Goal: Entertainment & Leisure: Browse casually

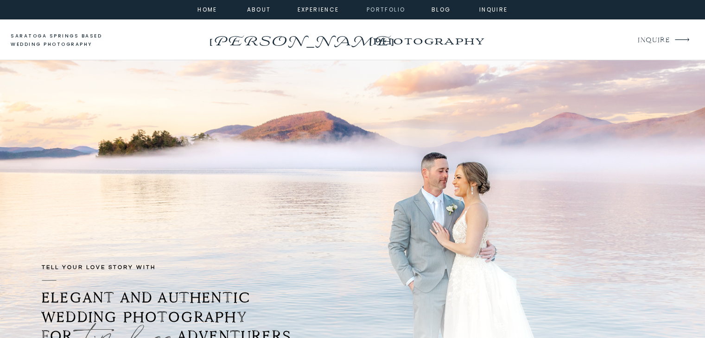
click at [394, 9] on nav "portfolio" at bounding box center [386, 9] width 40 height 8
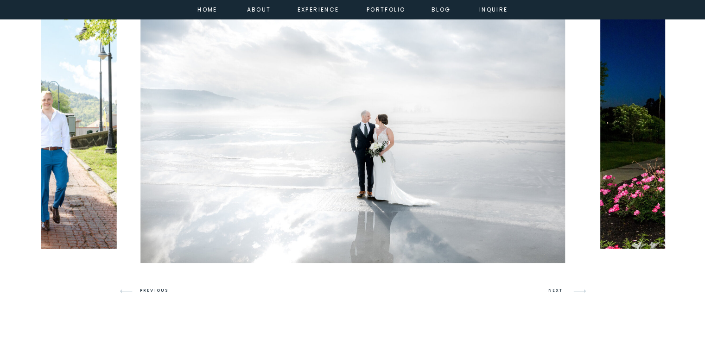
scroll to position [569, 0]
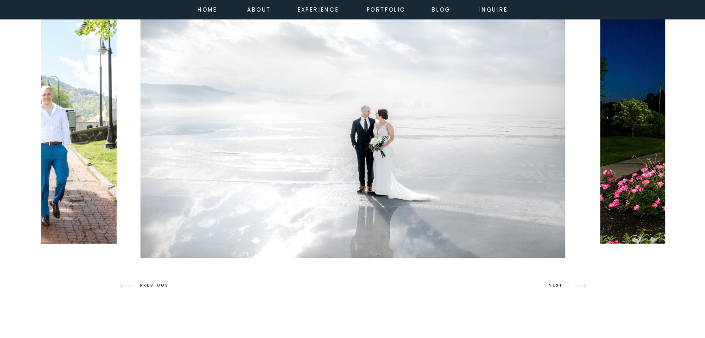
click at [552, 286] on h3 "NEXT" at bounding box center [557, 286] width 18 height 8
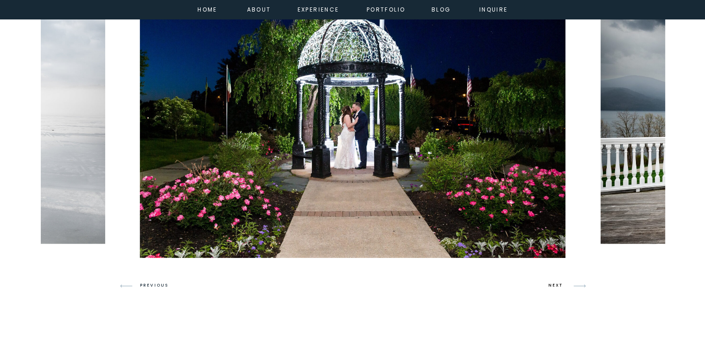
click at [552, 286] on h3 "NEXT" at bounding box center [557, 286] width 18 height 8
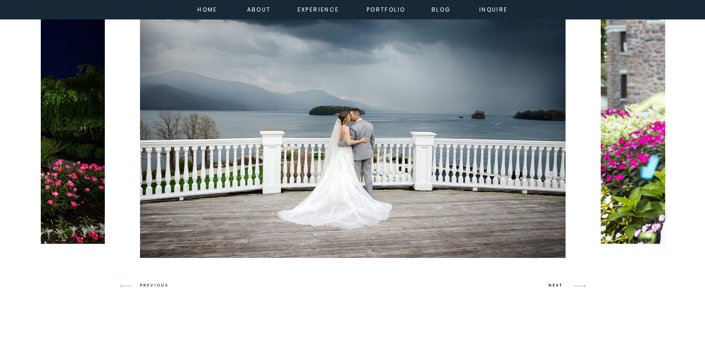
click at [552, 286] on h3 "NEXT" at bounding box center [557, 286] width 18 height 8
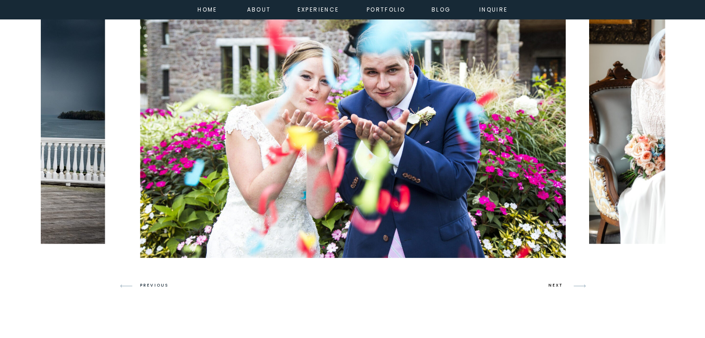
click at [552, 286] on h3 "NEXT" at bounding box center [557, 286] width 18 height 8
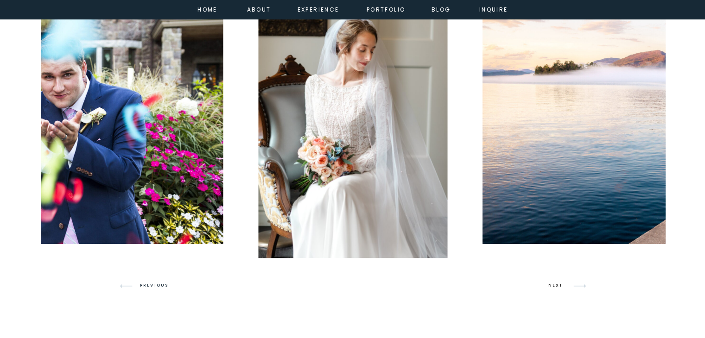
click at [552, 286] on h3 "NEXT" at bounding box center [557, 286] width 18 height 8
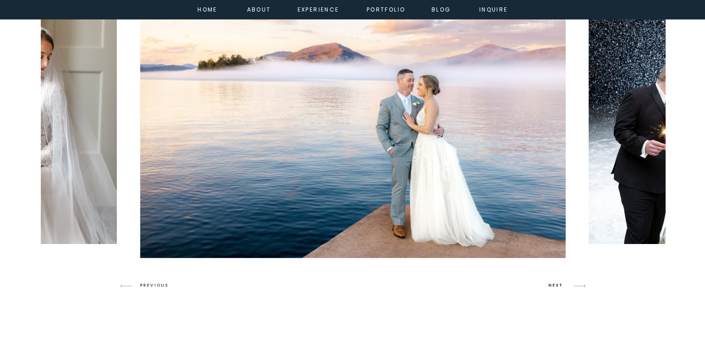
click at [552, 286] on h3 "NEXT" at bounding box center [557, 286] width 18 height 8
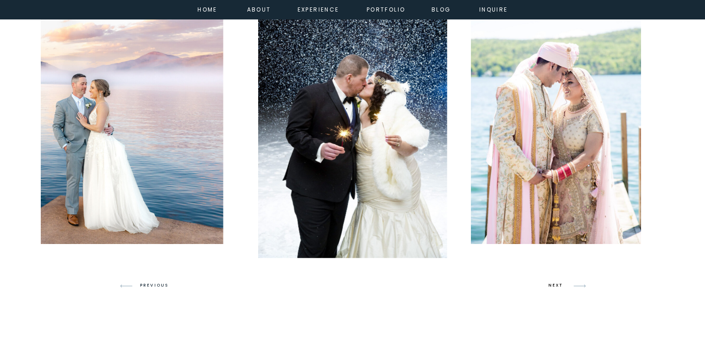
click at [552, 286] on h3 "NEXT" at bounding box center [557, 286] width 18 height 8
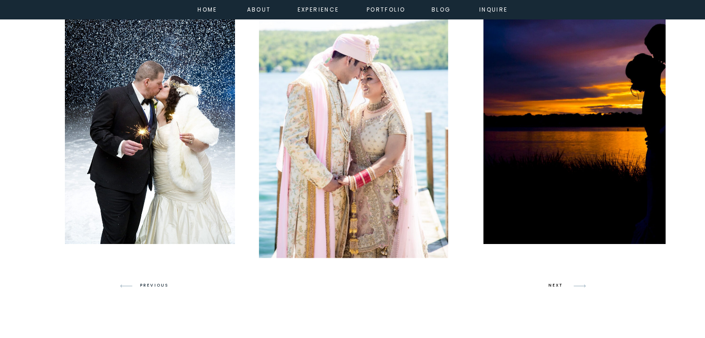
click at [552, 286] on h3 "NEXT" at bounding box center [557, 286] width 18 height 8
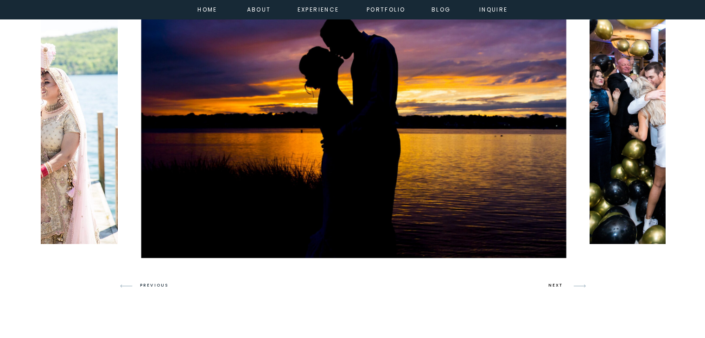
click at [552, 286] on h3 "NEXT" at bounding box center [557, 286] width 18 height 8
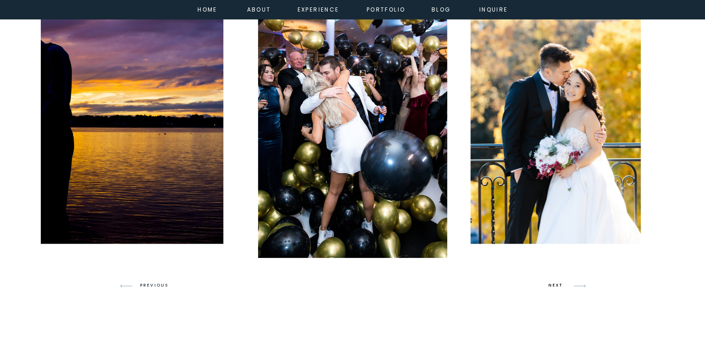
click at [552, 286] on h3 "NEXT" at bounding box center [557, 286] width 18 height 8
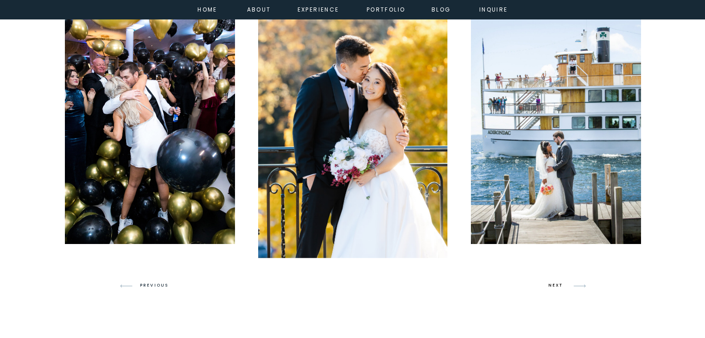
click at [552, 286] on h3 "NEXT" at bounding box center [557, 286] width 18 height 8
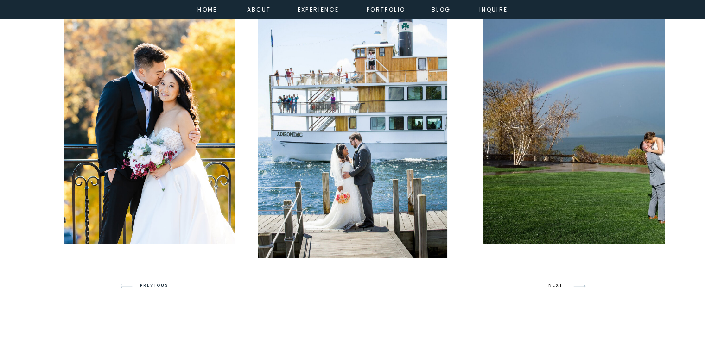
click at [552, 286] on h3 "NEXT" at bounding box center [557, 286] width 18 height 8
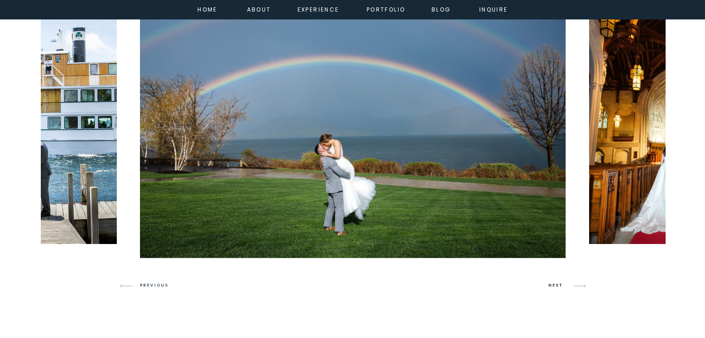
click at [552, 286] on h3 "NEXT" at bounding box center [557, 286] width 18 height 8
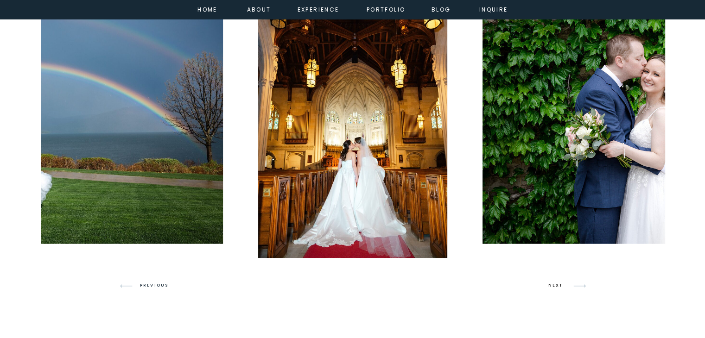
click at [552, 286] on h3 "NEXT" at bounding box center [557, 286] width 18 height 8
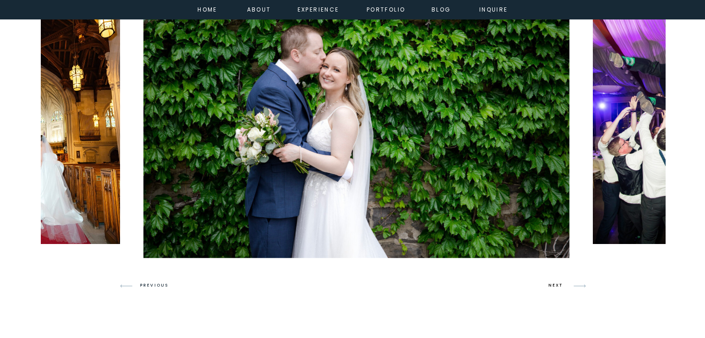
click at [552, 286] on h3 "NEXT" at bounding box center [557, 286] width 18 height 8
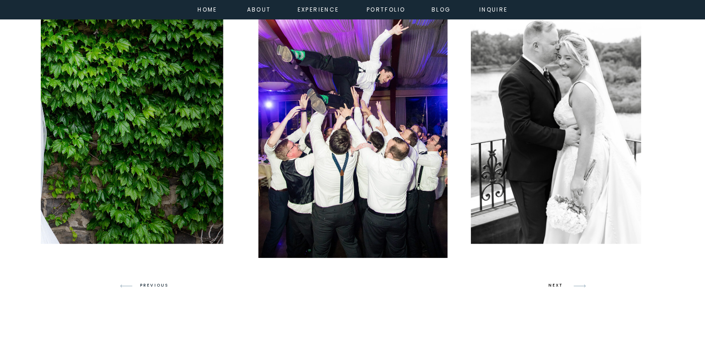
click at [552, 286] on h3 "NEXT" at bounding box center [557, 286] width 18 height 8
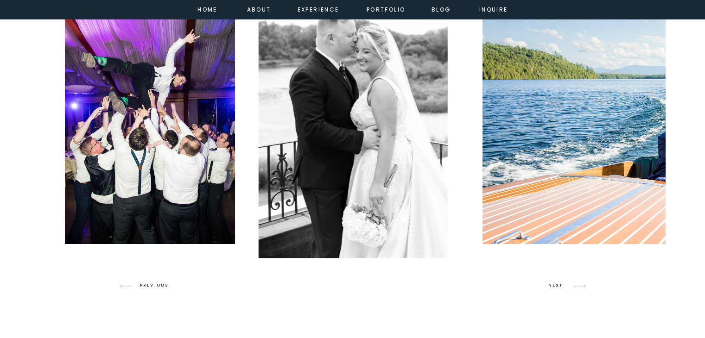
click at [552, 286] on h3 "NEXT" at bounding box center [557, 286] width 18 height 8
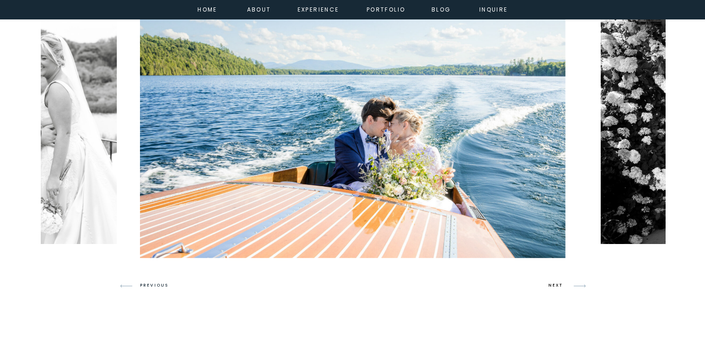
click at [552, 286] on h3 "NEXT" at bounding box center [557, 286] width 18 height 8
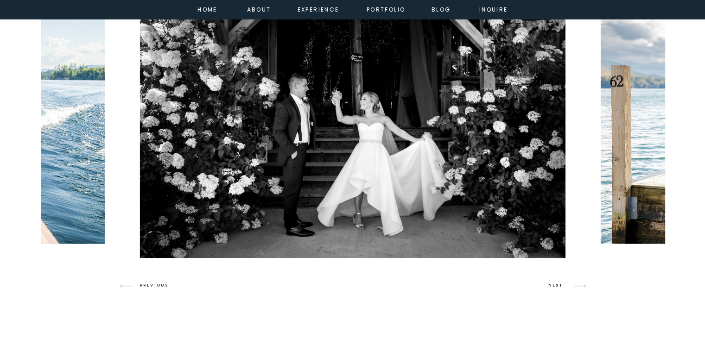
click at [552, 286] on h3 "NEXT" at bounding box center [557, 286] width 18 height 8
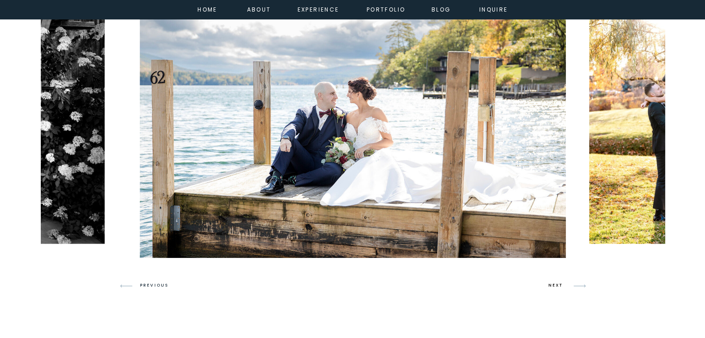
click at [552, 286] on h3 "NEXT" at bounding box center [557, 286] width 18 height 8
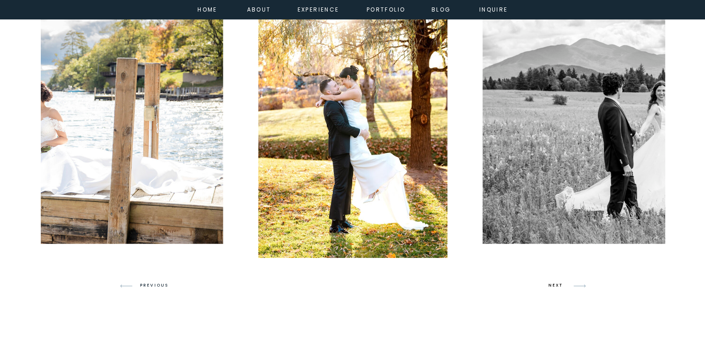
click at [552, 286] on h3 "NEXT" at bounding box center [557, 286] width 18 height 8
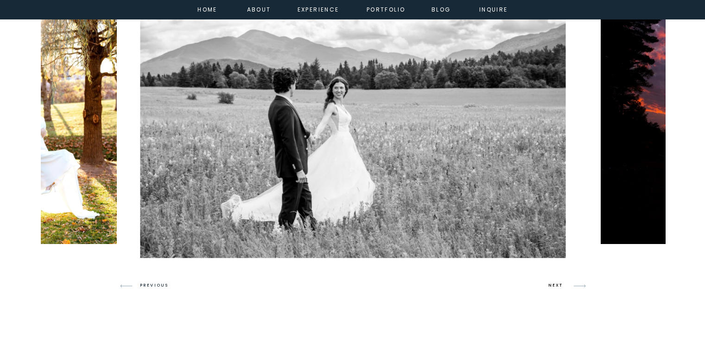
click at [552, 286] on h3 "NEXT" at bounding box center [557, 286] width 18 height 8
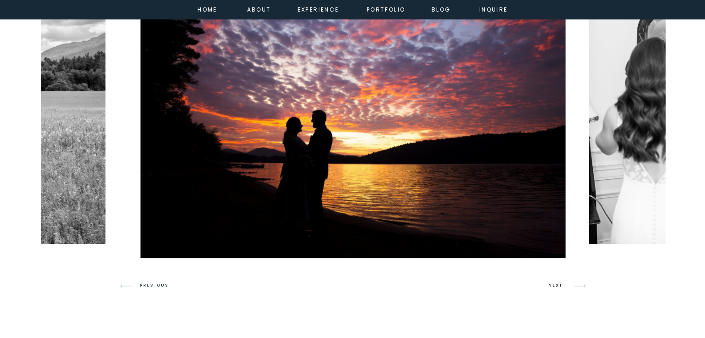
click at [552, 286] on h3 "NEXT" at bounding box center [557, 286] width 18 height 8
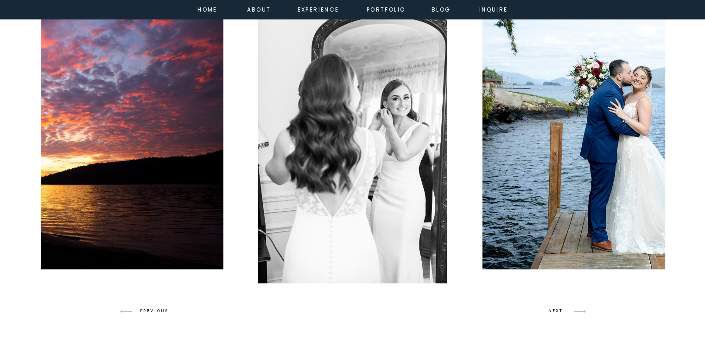
scroll to position [543, 0]
click at [551, 311] on h3 "NEXT" at bounding box center [557, 312] width 18 height 8
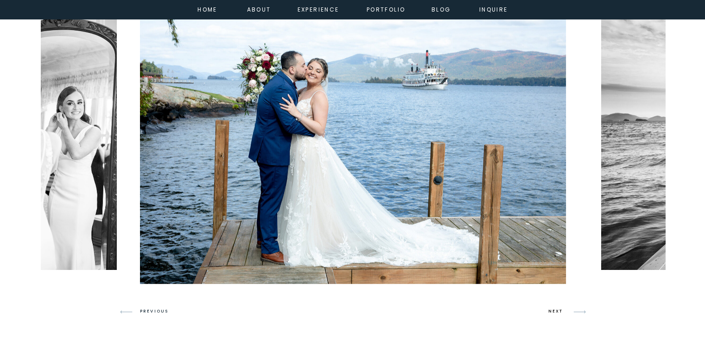
click at [551, 311] on h3 "NEXT" at bounding box center [557, 312] width 18 height 8
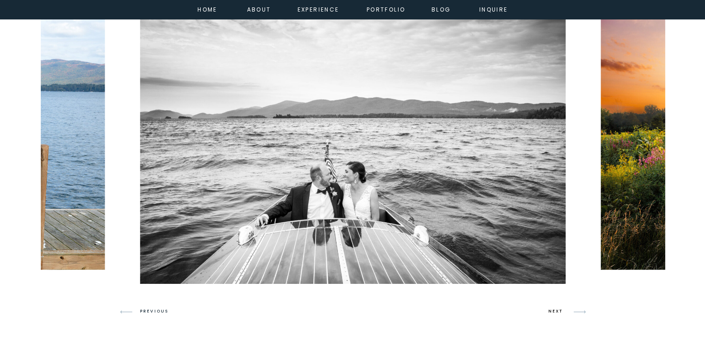
click at [551, 311] on h3 "NEXT" at bounding box center [557, 312] width 18 height 8
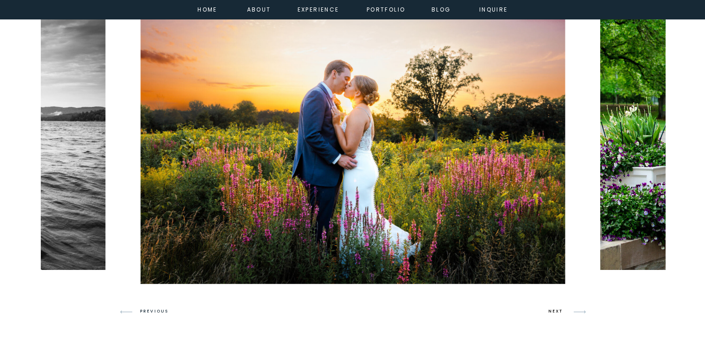
click at [551, 311] on h3 "NEXT" at bounding box center [557, 312] width 18 height 8
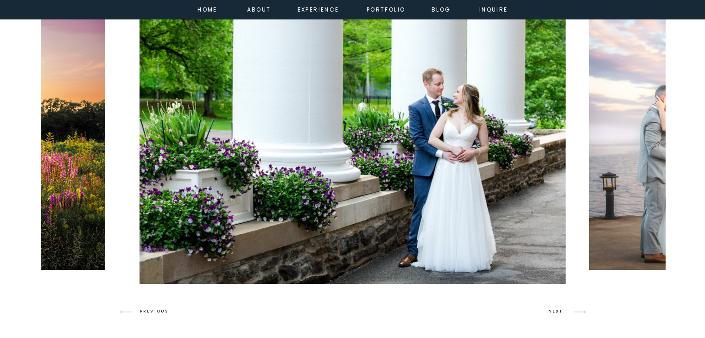
click at [551, 311] on h3 "NEXT" at bounding box center [557, 312] width 18 height 8
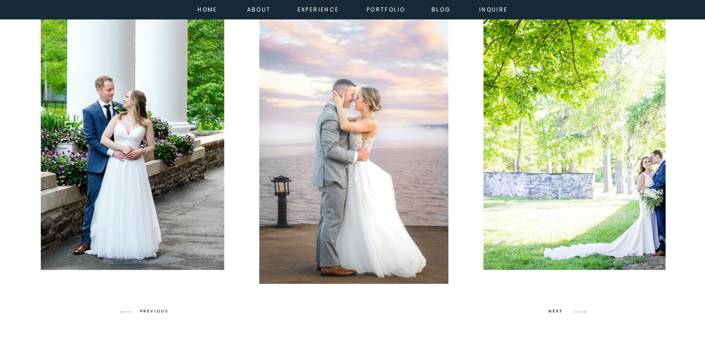
click at [551, 311] on h3 "NEXT" at bounding box center [557, 312] width 18 height 8
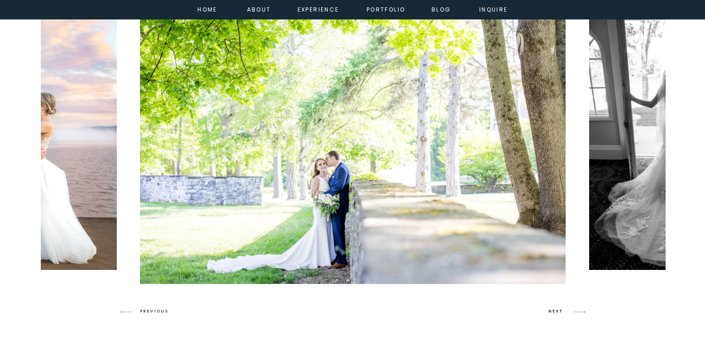
click at [551, 311] on h3 "NEXT" at bounding box center [557, 312] width 18 height 8
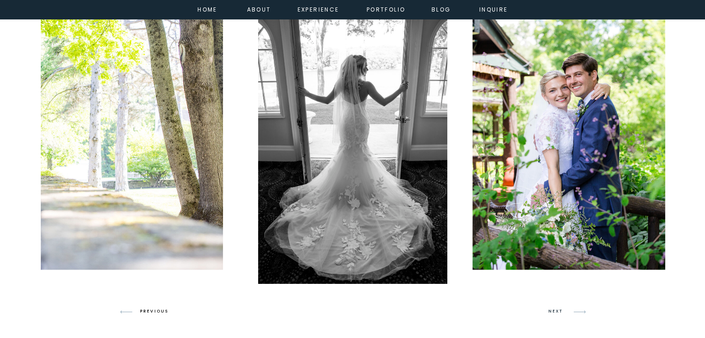
click at [145, 312] on h3 "PREVIOUS" at bounding box center [158, 312] width 36 height 8
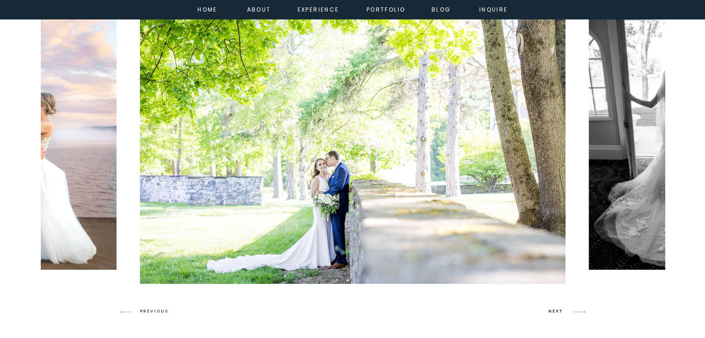
click at [554, 310] on h3 "NEXT" at bounding box center [557, 312] width 18 height 8
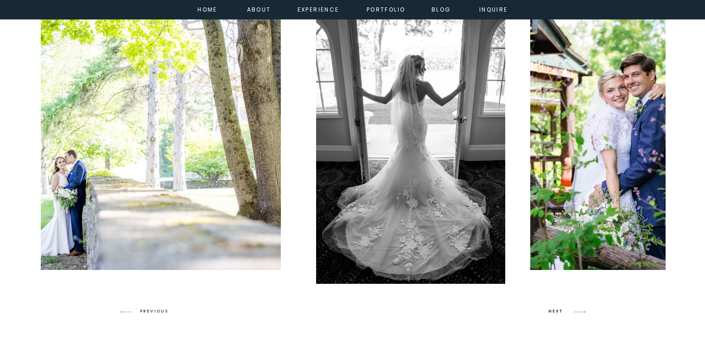
click at [554, 310] on h3 "NEXT" at bounding box center [557, 312] width 18 height 8
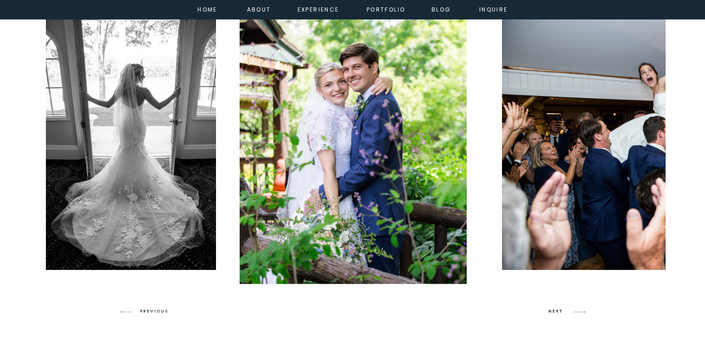
click at [554, 310] on h3 "NEXT" at bounding box center [557, 312] width 18 height 8
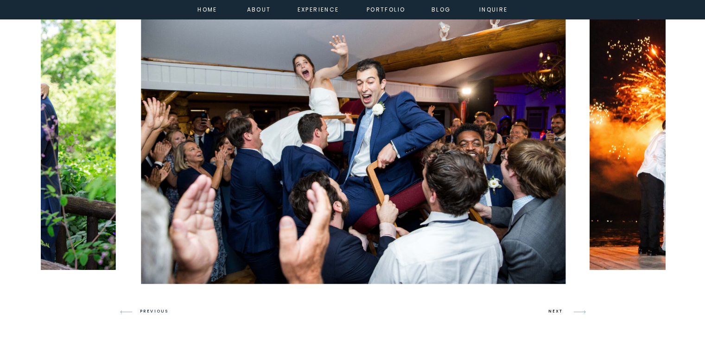
click at [554, 310] on h3 "NEXT" at bounding box center [557, 312] width 18 height 8
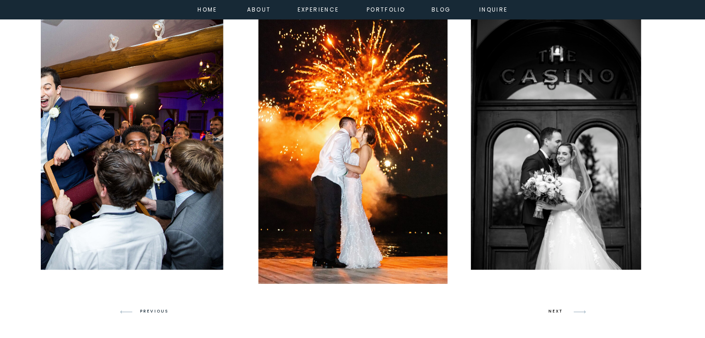
click at [554, 310] on h3 "NEXT" at bounding box center [557, 312] width 18 height 8
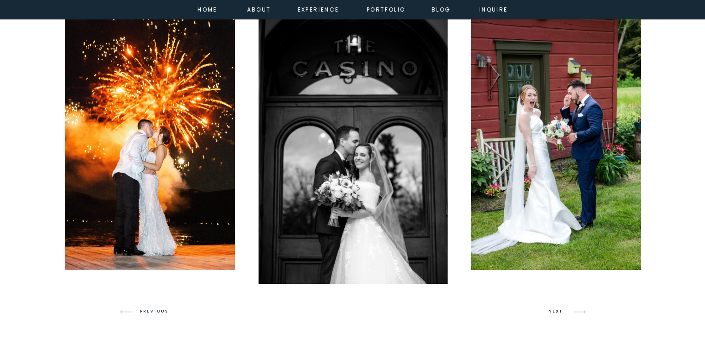
click at [554, 310] on h3 "NEXT" at bounding box center [557, 312] width 18 height 8
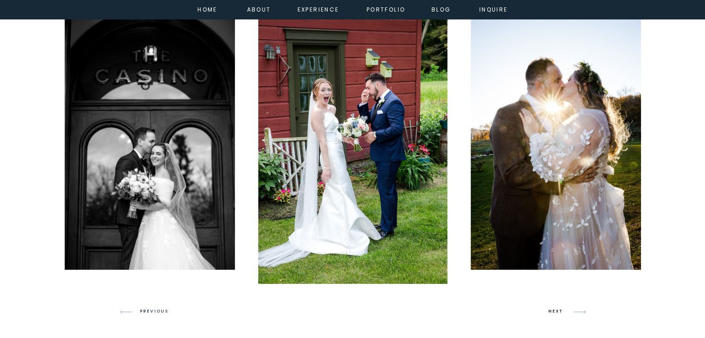
click at [554, 310] on h3 "NEXT" at bounding box center [557, 312] width 18 height 8
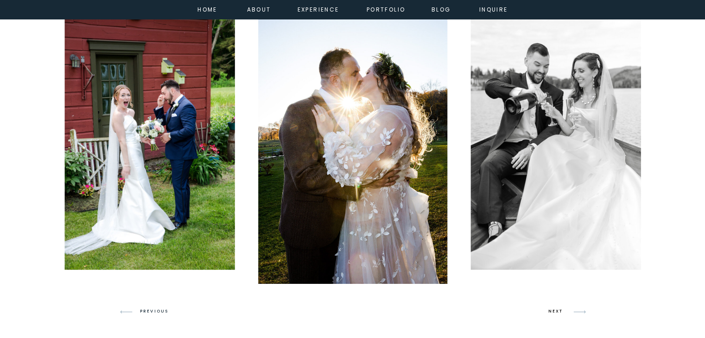
click at [554, 310] on h3 "NEXT" at bounding box center [557, 312] width 18 height 8
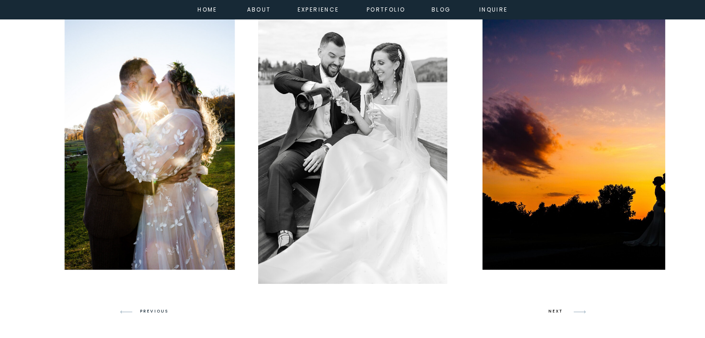
click at [554, 310] on h3 "NEXT" at bounding box center [557, 312] width 18 height 8
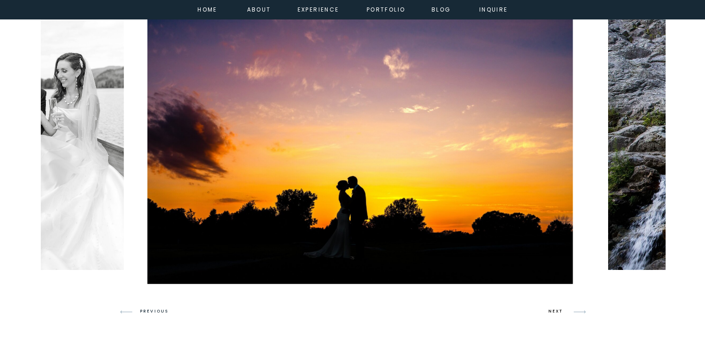
click at [554, 310] on h3 "NEXT" at bounding box center [557, 312] width 18 height 8
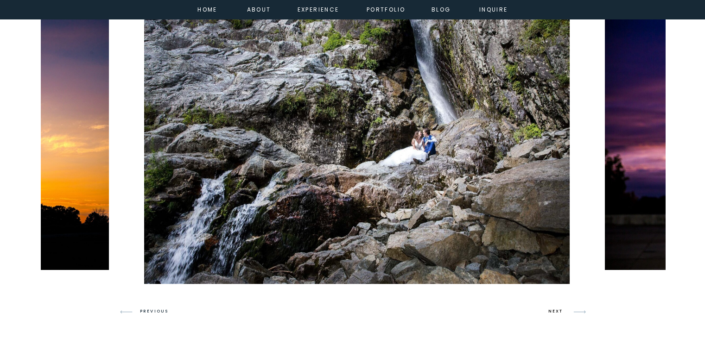
click at [554, 310] on h3 "NEXT" at bounding box center [557, 312] width 18 height 8
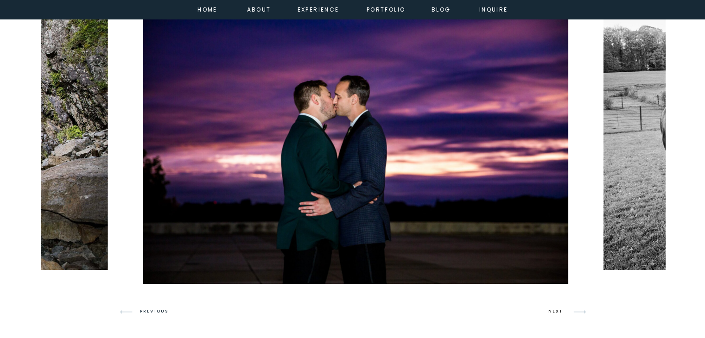
click at [554, 310] on h3 "NEXT" at bounding box center [557, 312] width 18 height 8
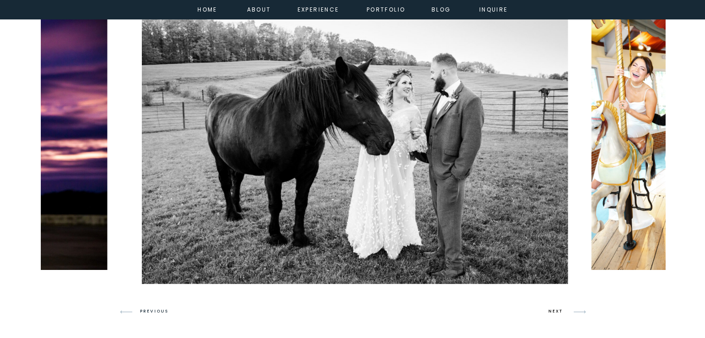
click at [554, 310] on h3 "NEXT" at bounding box center [557, 312] width 18 height 8
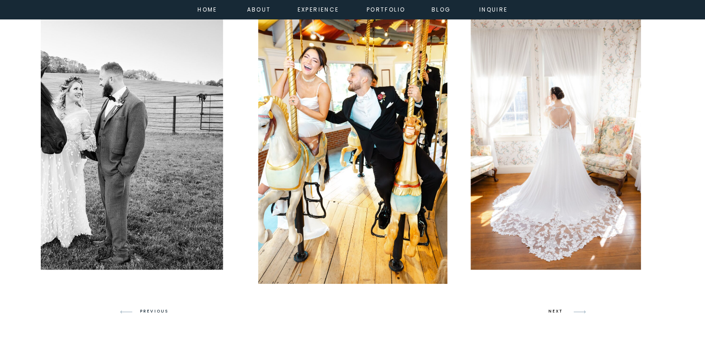
click at [554, 310] on h3 "NEXT" at bounding box center [557, 312] width 18 height 8
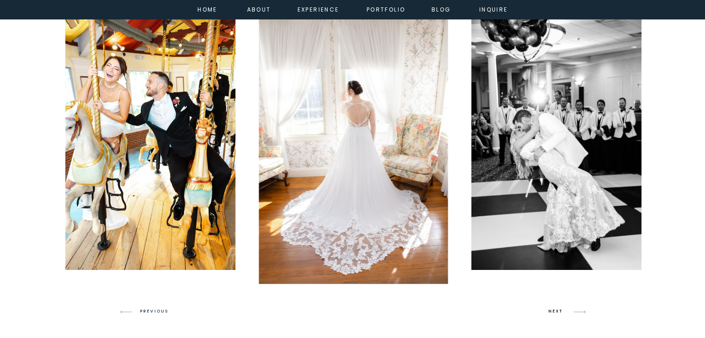
click at [554, 310] on h3 "NEXT" at bounding box center [557, 312] width 18 height 8
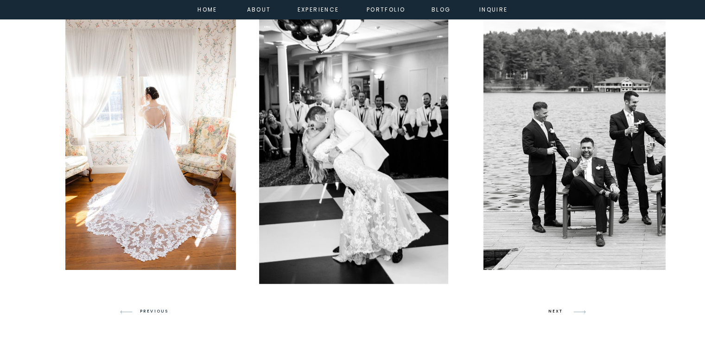
click at [554, 310] on h3 "NEXT" at bounding box center [557, 312] width 18 height 8
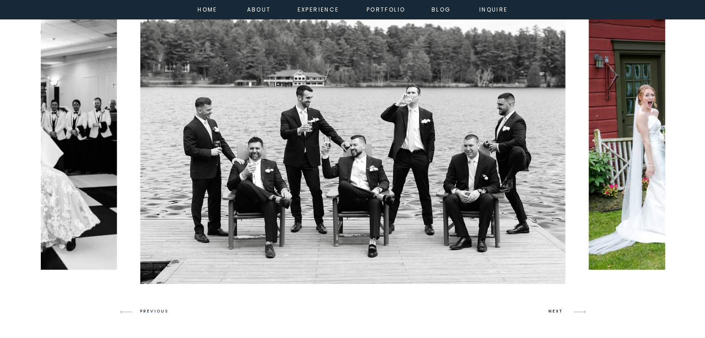
click at [554, 311] on h3 "NEXT" at bounding box center [557, 312] width 18 height 8
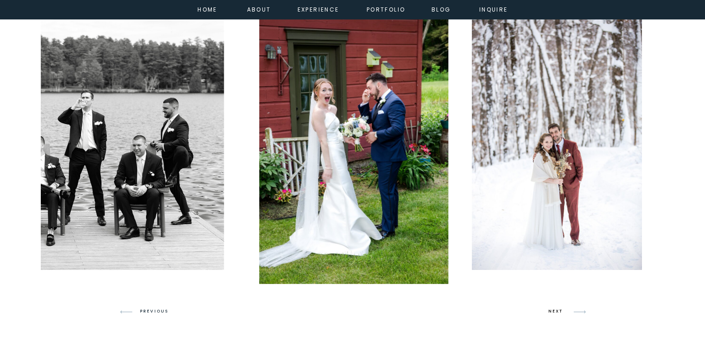
click at [554, 311] on h3 "NEXT" at bounding box center [557, 312] width 18 height 8
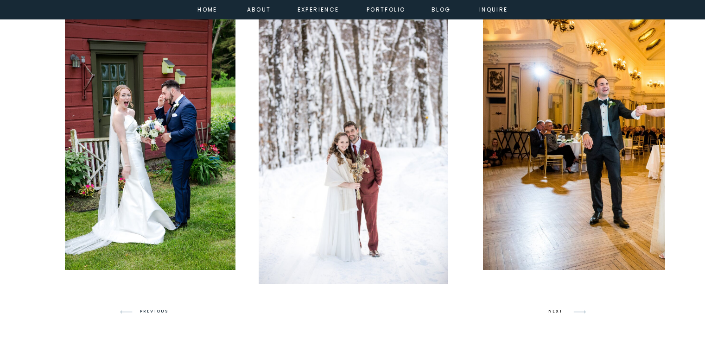
click at [554, 311] on h3 "NEXT" at bounding box center [557, 312] width 18 height 8
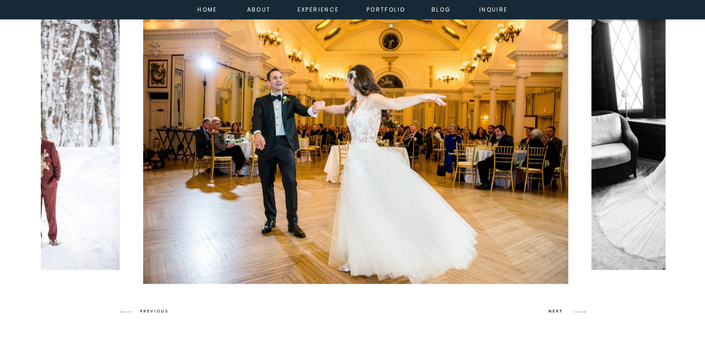
click at [554, 311] on h3 "NEXT" at bounding box center [557, 312] width 18 height 8
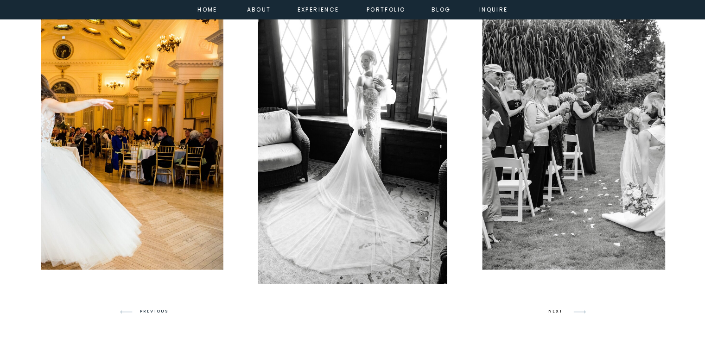
click at [554, 311] on h3 "NEXT" at bounding box center [557, 312] width 18 height 8
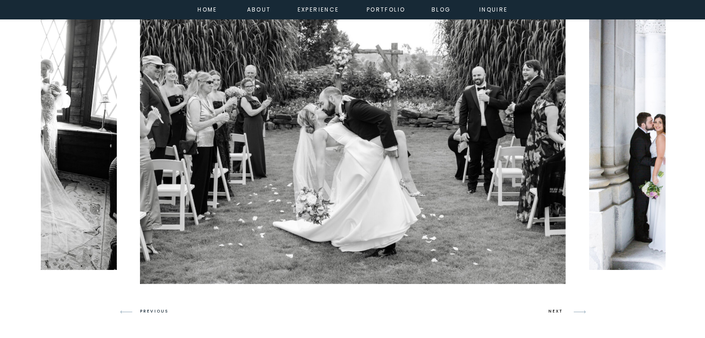
click at [554, 311] on h3 "NEXT" at bounding box center [557, 312] width 18 height 8
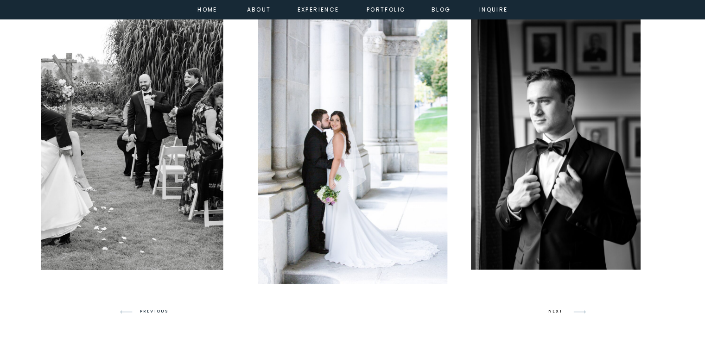
click at [554, 311] on h3 "NEXT" at bounding box center [557, 312] width 18 height 8
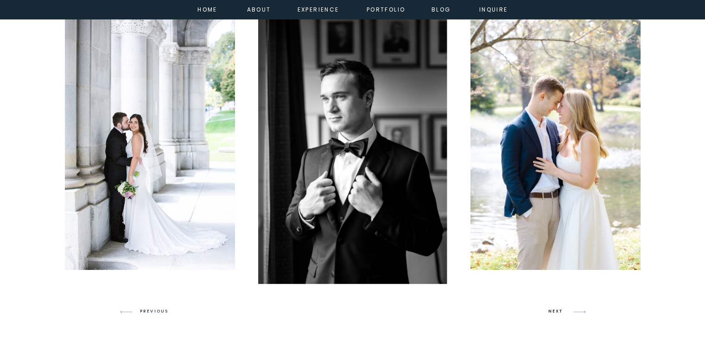
click at [554, 311] on h3 "NEXT" at bounding box center [557, 312] width 18 height 8
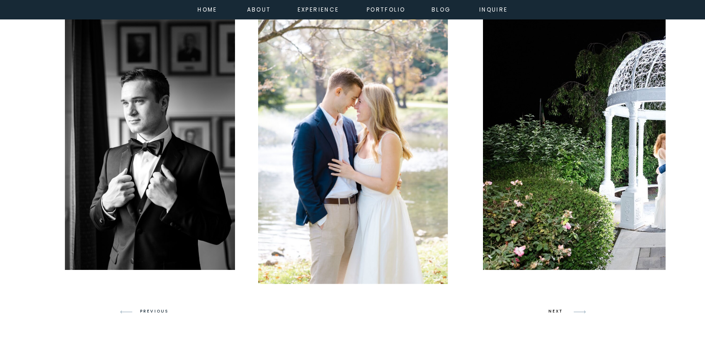
click at [554, 311] on h3 "NEXT" at bounding box center [557, 312] width 18 height 8
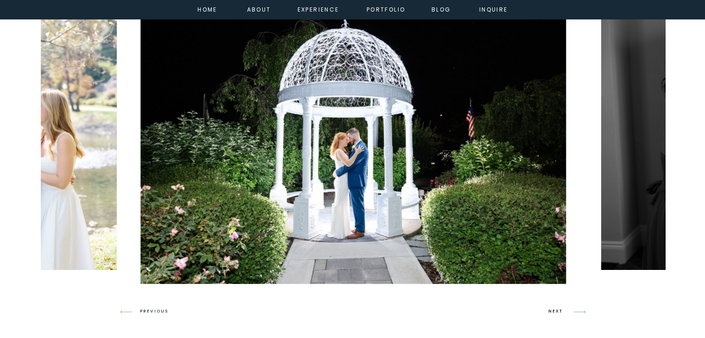
click at [554, 311] on h3 "NEXT" at bounding box center [557, 312] width 18 height 8
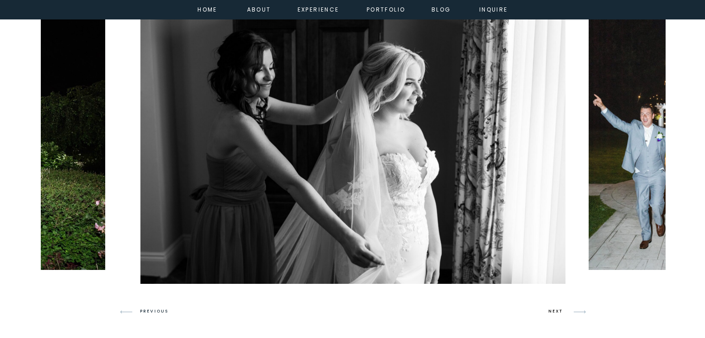
click at [554, 311] on h3 "NEXT" at bounding box center [557, 312] width 18 height 8
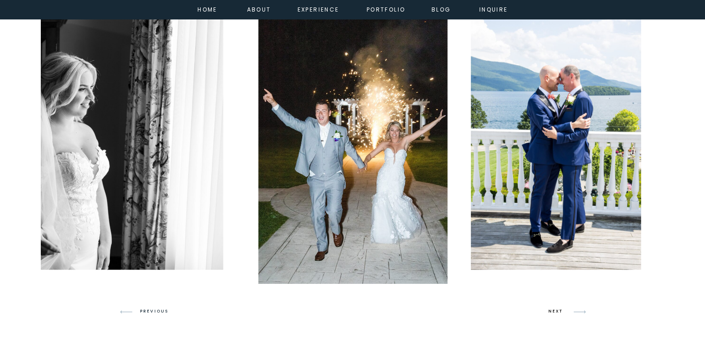
click at [554, 311] on h3 "NEXT" at bounding box center [557, 312] width 18 height 8
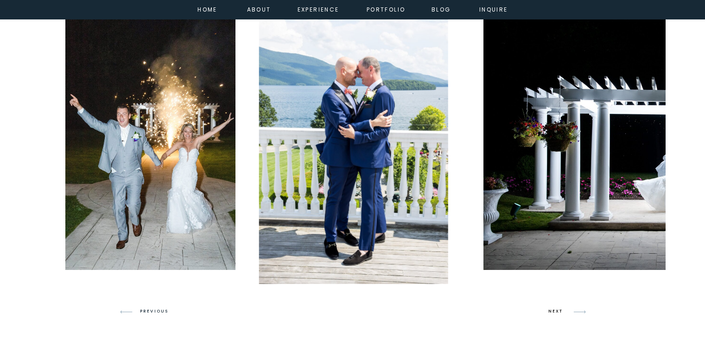
click at [554, 311] on h3 "NEXT" at bounding box center [557, 312] width 18 height 8
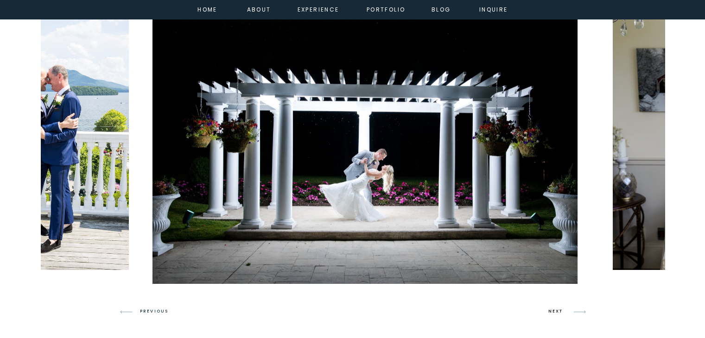
click at [554, 311] on h3 "NEXT" at bounding box center [557, 312] width 18 height 8
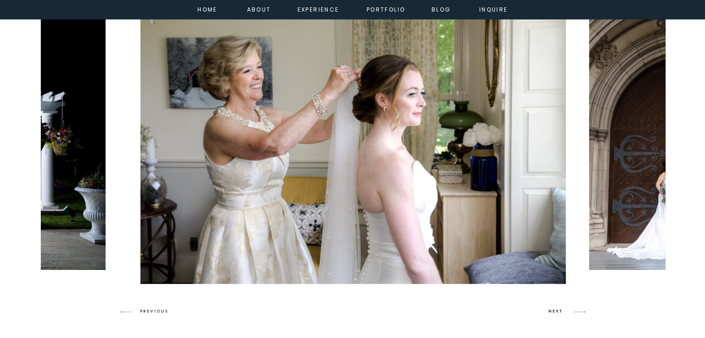
click at [554, 311] on h3 "NEXT" at bounding box center [557, 312] width 18 height 8
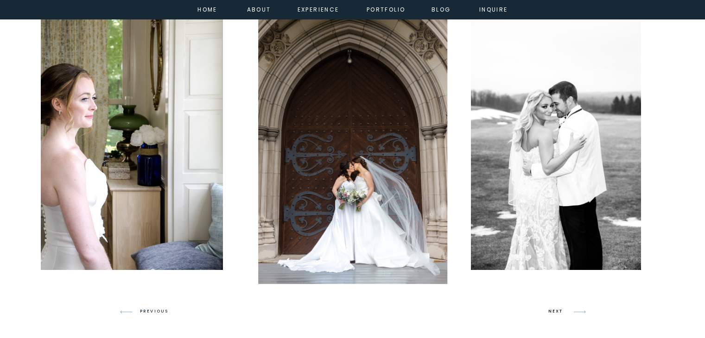
click at [554, 311] on h3 "NEXT" at bounding box center [557, 312] width 18 height 8
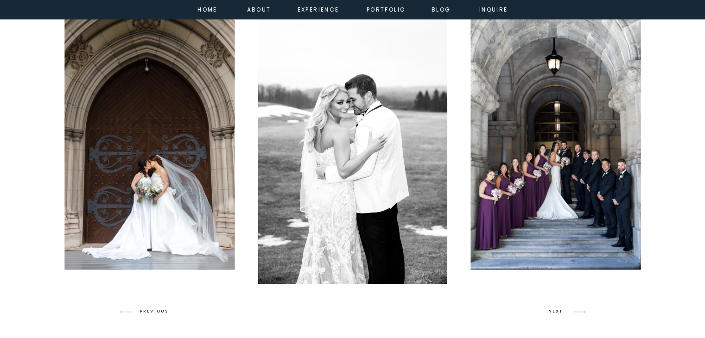
click at [554, 311] on h3 "NEXT" at bounding box center [557, 312] width 18 height 8
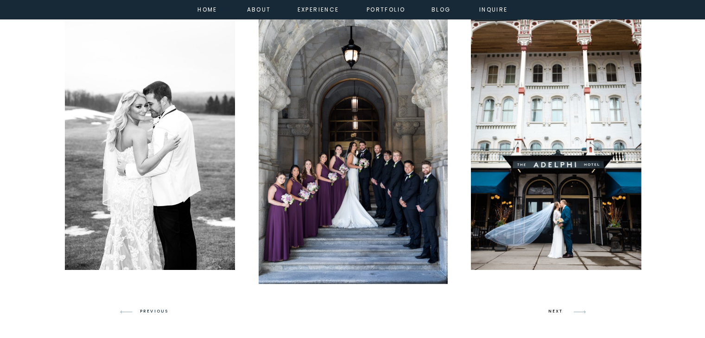
click at [554, 311] on h3 "NEXT" at bounding box center [557, 312] width 18 height 8
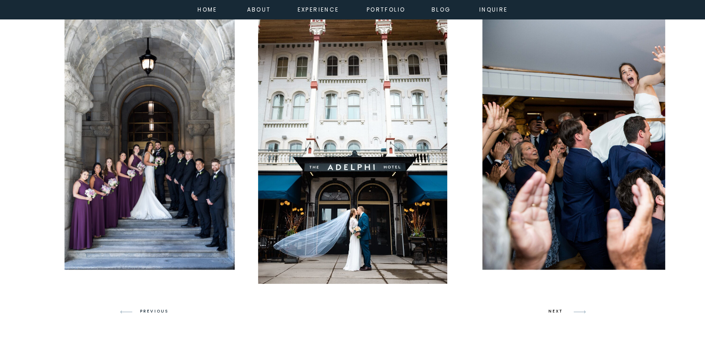
click at [554, 311] on h3 "NEXT" at bounding box center [557, 312] width 18 height 8
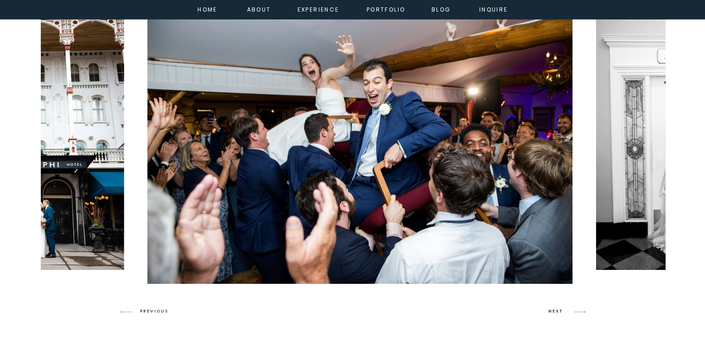
click at [554, 311] on h3 "NEXT" at bounding box center [557, 312] width 18 height 8
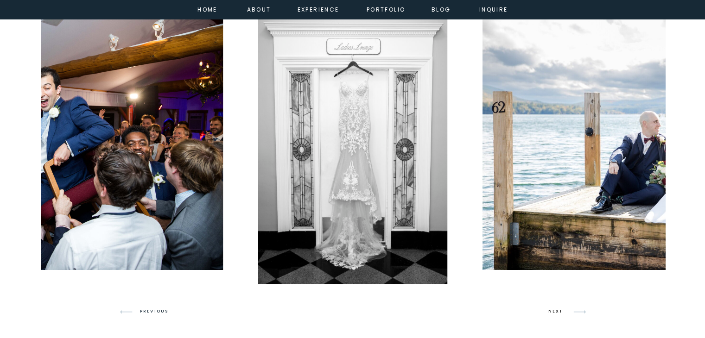
click at [554, 311] on h3 "NEXT" at bounding box center [557, 312] width 18 height 8
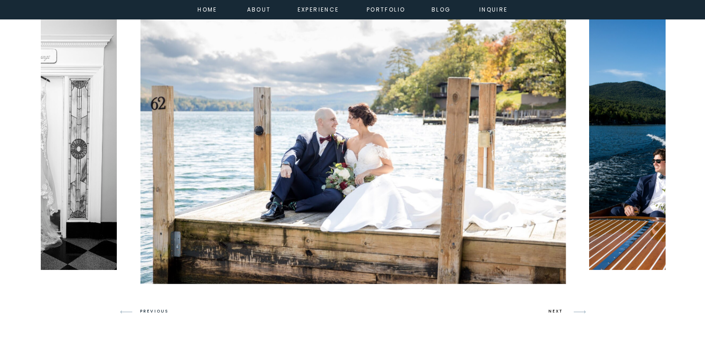
click at [554, 311] on h3 "NEXT" at bounding box center [557, 312] width 18 height 8
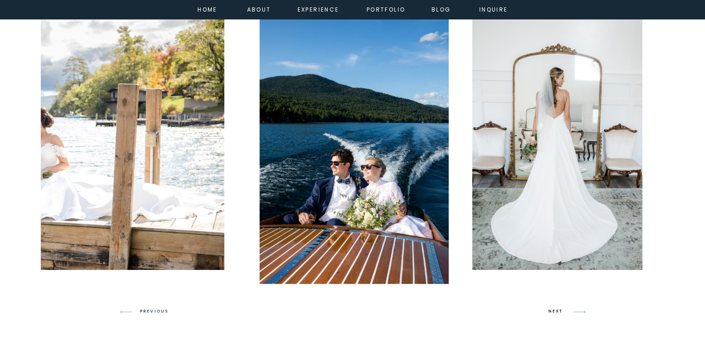
click at [554, 311] on h3 "NEXT" at bounding box center [557, 312] width 18 height 8
